Goal: Find specific page/section: Find specific page/section

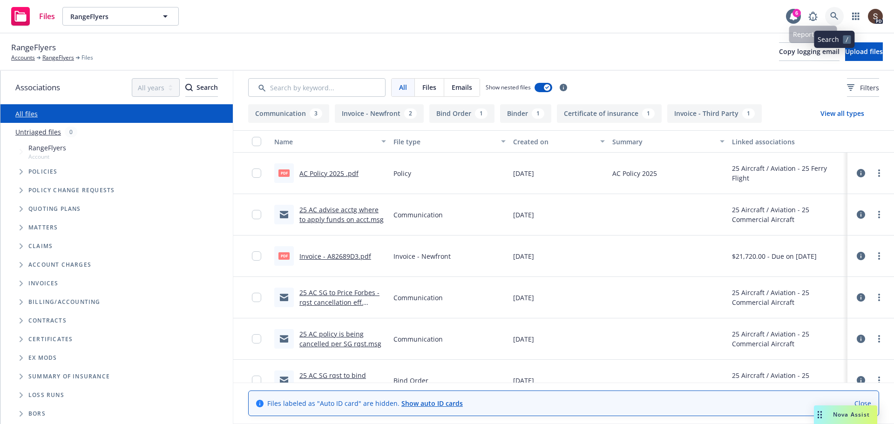
click at [833, 14] on icon at bounding box center [834, 16] width 8 height 8
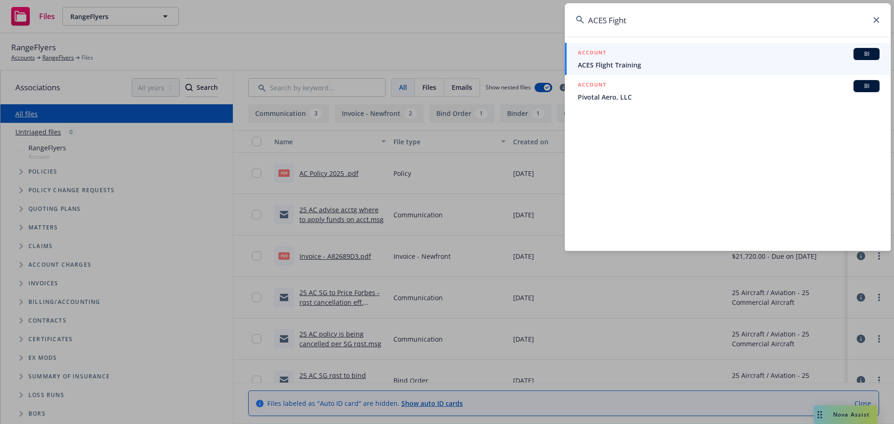
type input "ACES Fight"
click at [615, 62] on span "ACES Flight Training" at bounding box center [729, 65] width 302 height 10
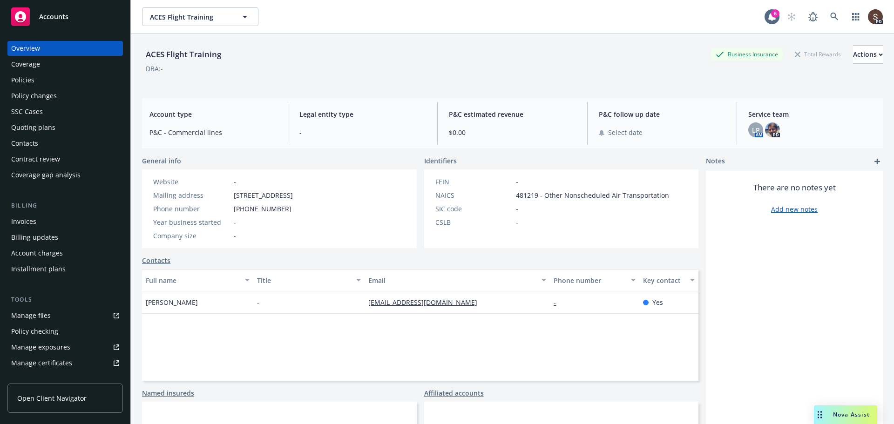
click at [780, 264] on div "There are no notes yet Add new notes" at bounding box center [794, 329] width 177 height 316
click at [830, 15] on icon at bounding box center [834, 17] width 8 height 8
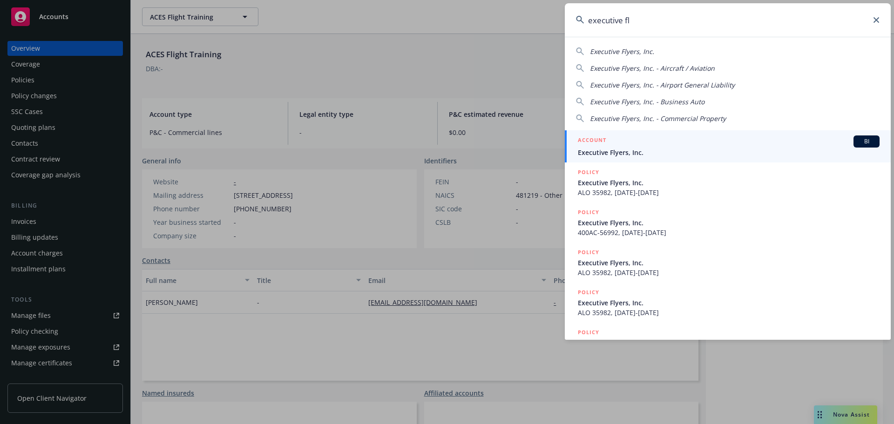
type input "executive fl"
click at [614, 156] on span "Executive Flyers, Inc." at bounding box center [729, 153] width 302 height 10
